Goal: Navigation & Orientation: Find specific page/section

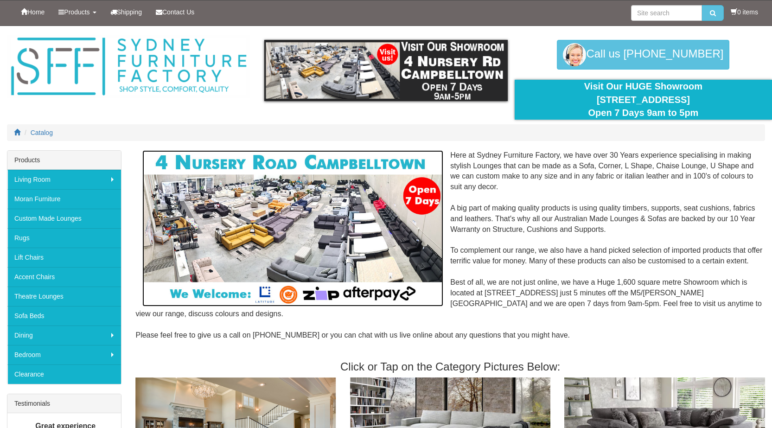
click at [295, 215] on img at bounding box center [292, 228] width 301 height 156
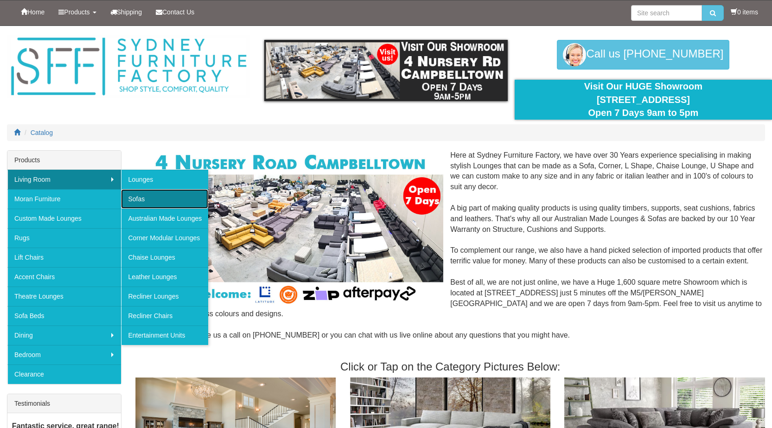
click at [142, 197] on link "Sofas" at bounding box center [164, 198] width 87 height 19
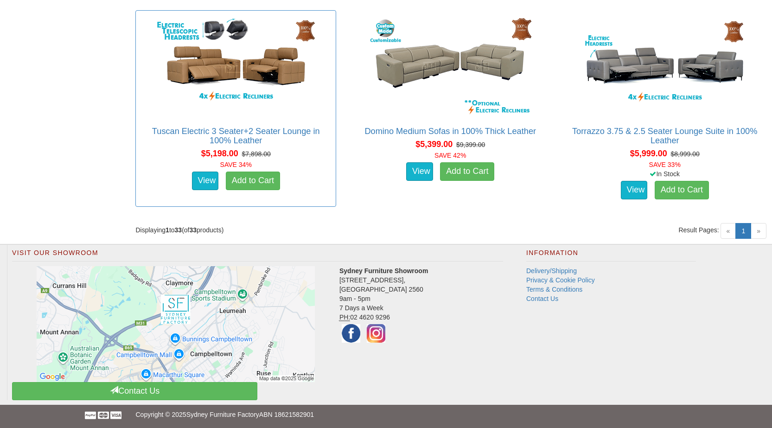
scroll to position [2640, 0]
